Goal: Book appointment/travel/reservation

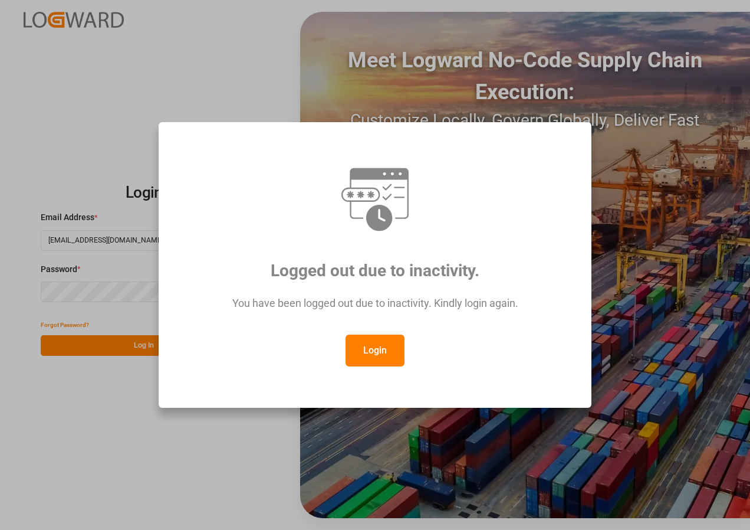
click at [183, 434] on div "Logged out due to inactivity. You have been logged out due to inactivity. Kindl…" at bounding box center [375, 265] width 750 height 530
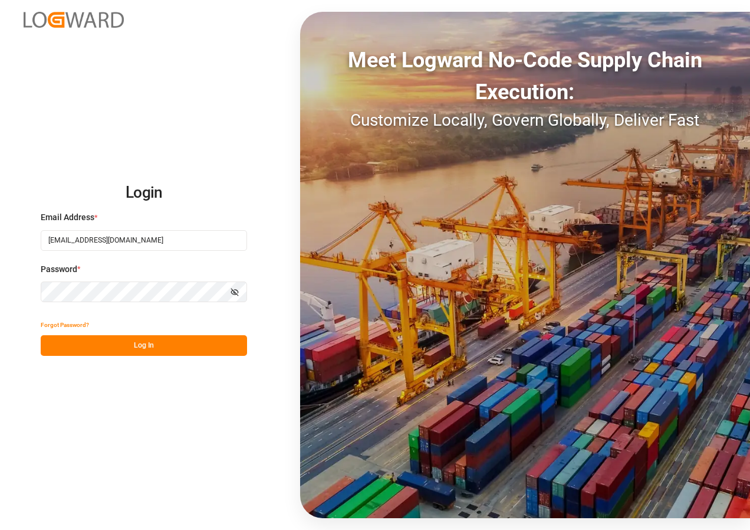
click at [130, 347] on button "Log In" at bounding box center [144, 345] width 206 height 21
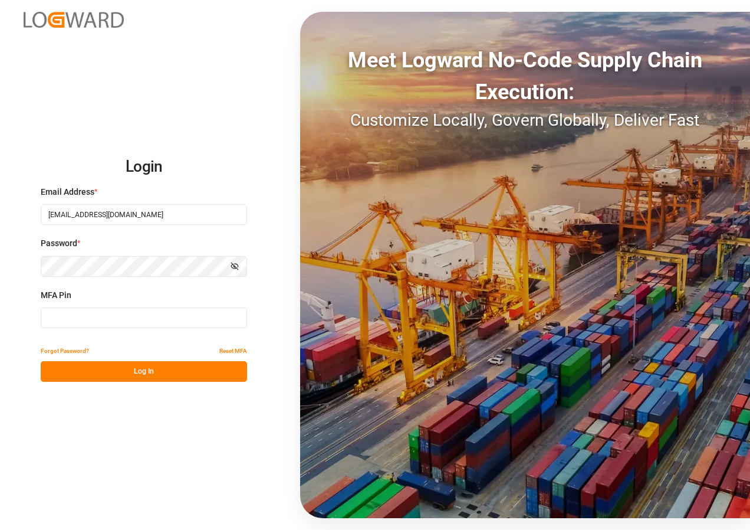
click at [118, 321] on input at bounding box center [144, 317] width 206 height 21
type input "082863"
click at [140, 370] on button "Log In" at bounding box center [144, 371] width 206 height 21
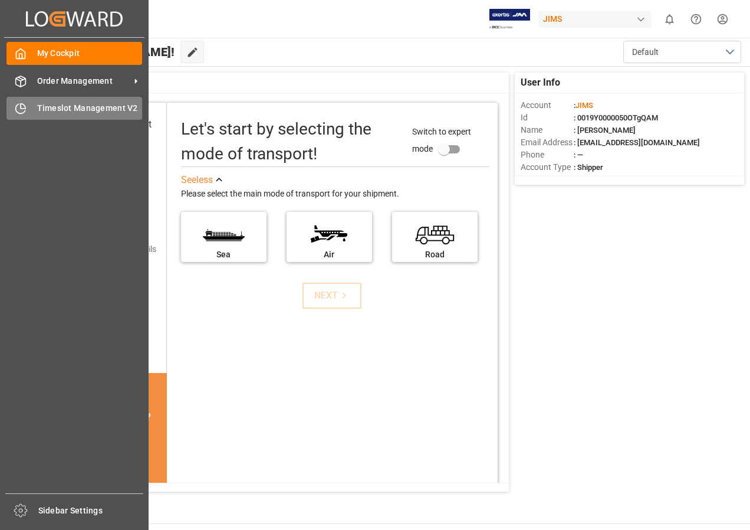
click at [48, 107] on span "Timeslot Management V2" at bounding box center [90, 108] width 106 height 12
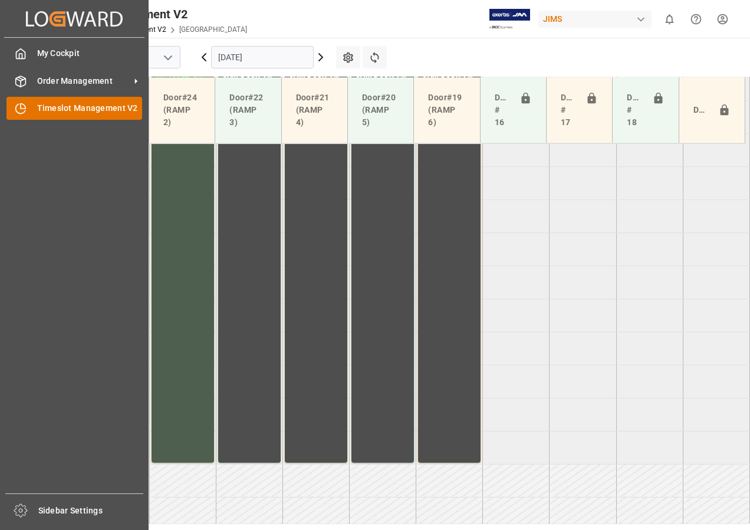
scroll to position [479, 0]
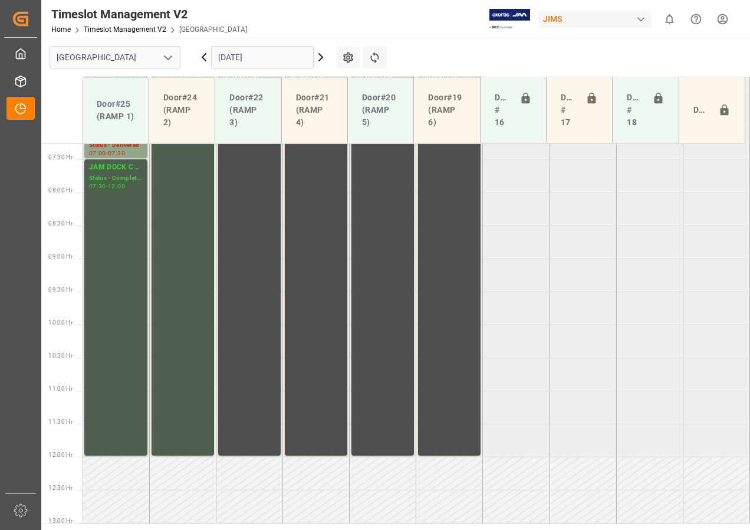
click at [321, 58] on icon at bounding box center [321, 57] width 14 height 14
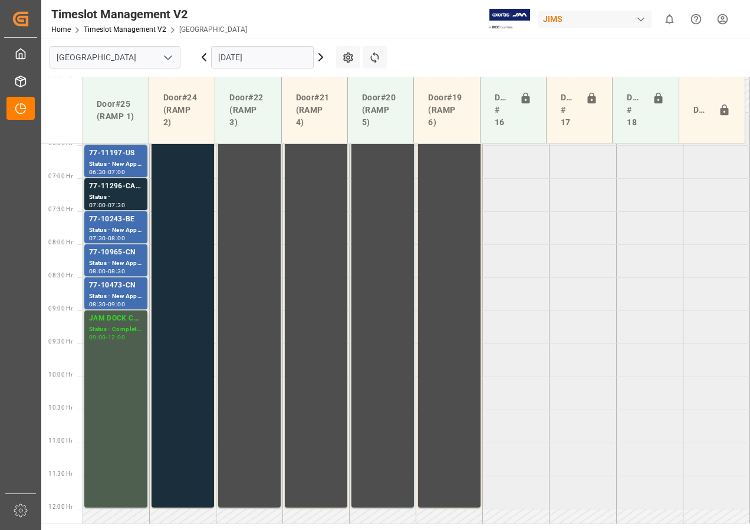
scroll to position [361, 0]
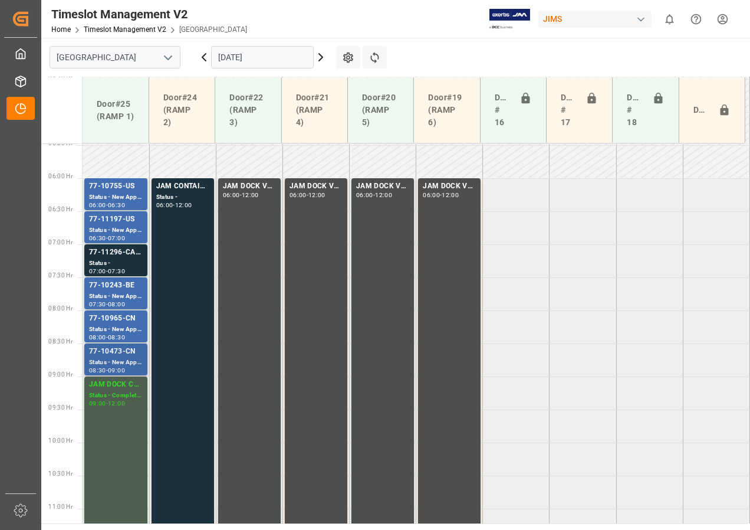
click at [117, 355] on div "77-10473-CN" at bounding box center [116, 352] width 54 height 12
click at [113, 295] on div "Status - New Appointment" at bounding box center [116, 296] width 54 height 10
click at [116, 226] on div "Status - New Appointment" at bounding box center [116, 230] width 54 height 10
click at [320, 57] on icon at bounding box center [321, 57] width 14 height 14
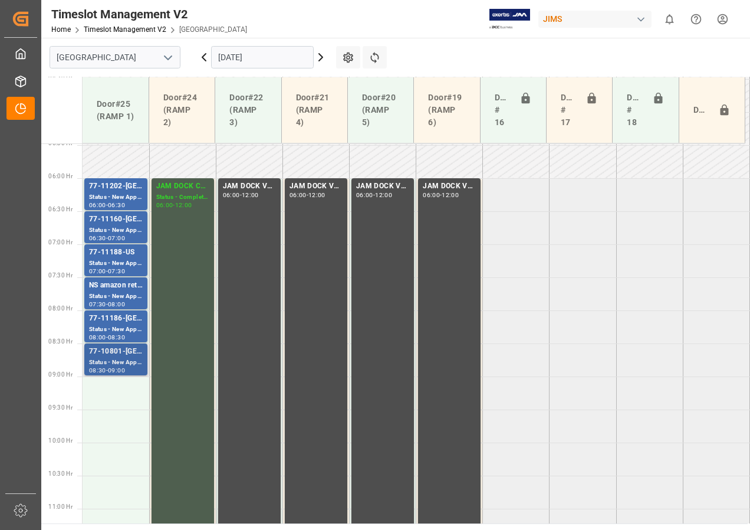
click at [118, 360] on div "Status - New Appointment" at bounding box center [116, 362] width 54 height 10
click at [114, 326] on div "Status - New Appointment" at bounding box center [116, 329] width 54 height 10
click at [113, 292] on div "Status - New Appointment" at bounding box center [116, 296] width 54 height 10
click at [123, 366] on div "Status - New Appointment" at bounding box center [116, 362] width 54 height 10
click at [122, 329] on div "Status - New Appointment" at bounding box center [116, 329] width 54 height 10
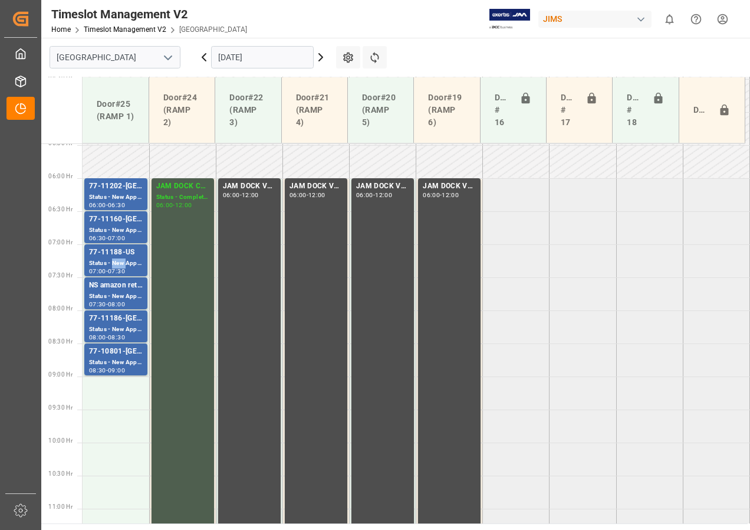
click at [114, 258] on div "Status - New Appointment" at bounding box center [116, 263] width 54 height 10
click at [112, 234] on div "Status - New Appointment" at bounding box center [116, 230] width 54 height 10
click at [121, 198] on div "Status - New Appointment" at bounding box center [116, 197] width 54 height 10
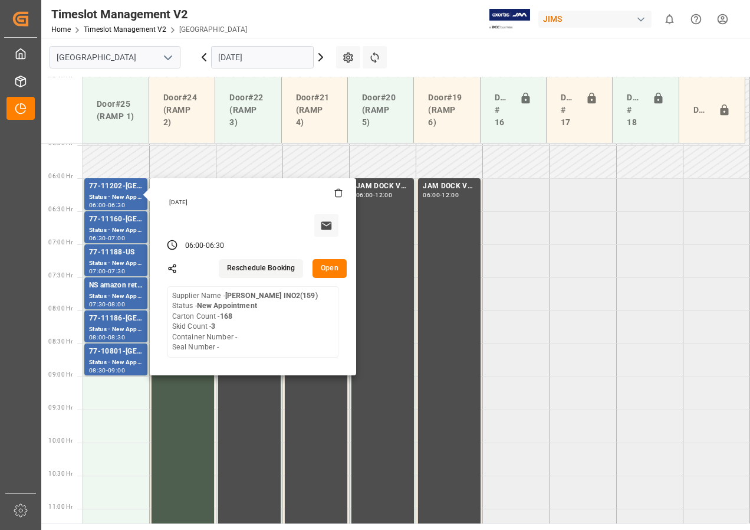
click at [320, 56] on icon at bounding box center [321, 57] width 14 height 14
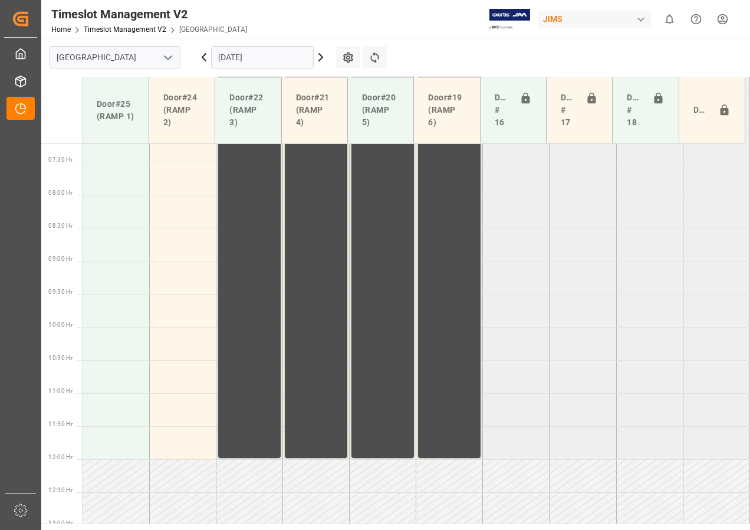
scroll to position [479, 0]
click at [238, 57] on input "[DATE]" at bounding box center [262, 57] width 103 height 22
click at [205, 56] on icon at bounding box center [204, 57] width 14 height 14
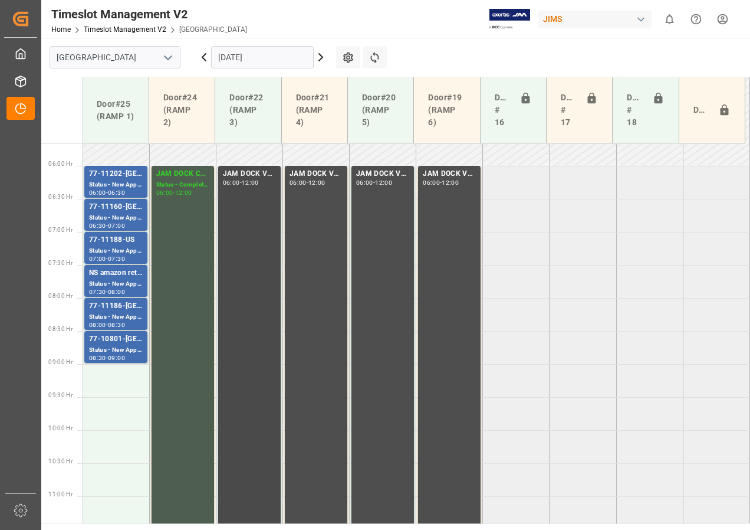
scroll to position [361, 0]
